Goal: Task Accomplishment & Management: Manage account settings

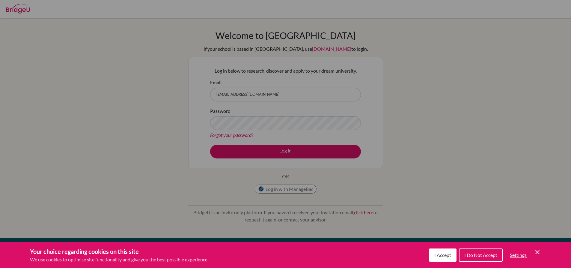
click at [81, 69] on div "Cookie Preferences" at bounding box center [285, 134] width 571 height 268
click at [312, 152] on div "Cookie Preferences" at bounding box center [285, 134] width 571 height 268
click at [541, 252] on icon "Cookie Control Close Icon" at bounding box center [537, 251] width 7 height 7
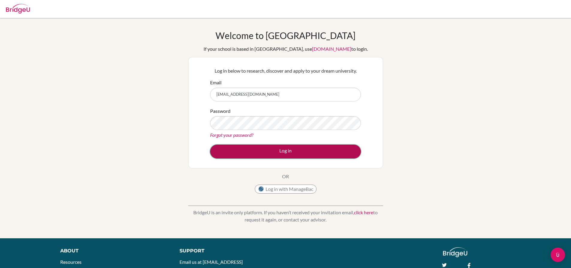
click at [257, 150] on button "Log in" at bounding box center [285, 152] width 151 height 14
